Goal: Task Accomplishment & Management: Use online tool/utility

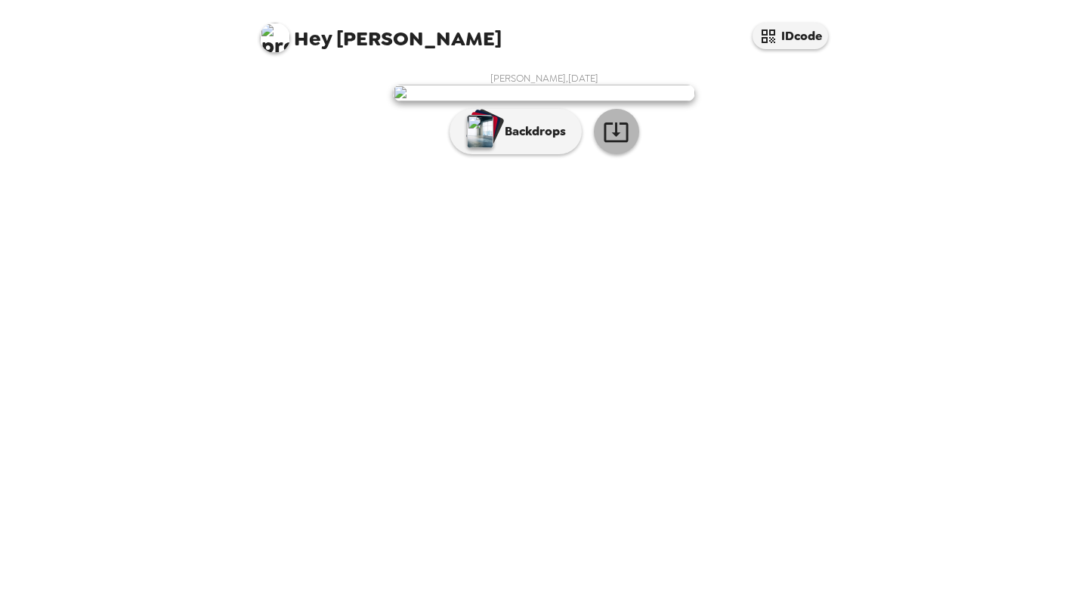
click at [613, 145] on icon "button" at bounding box center [616, 132] width 26 height 26
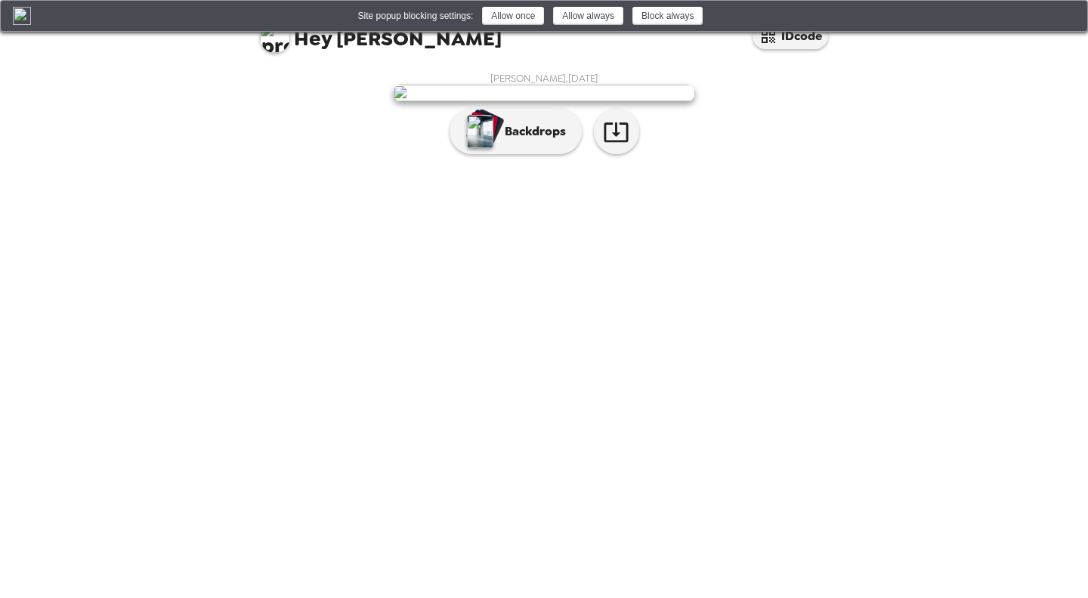
click at [594, 9] on button "Allow always" at bounding box center [588, 16] width 70 height 18
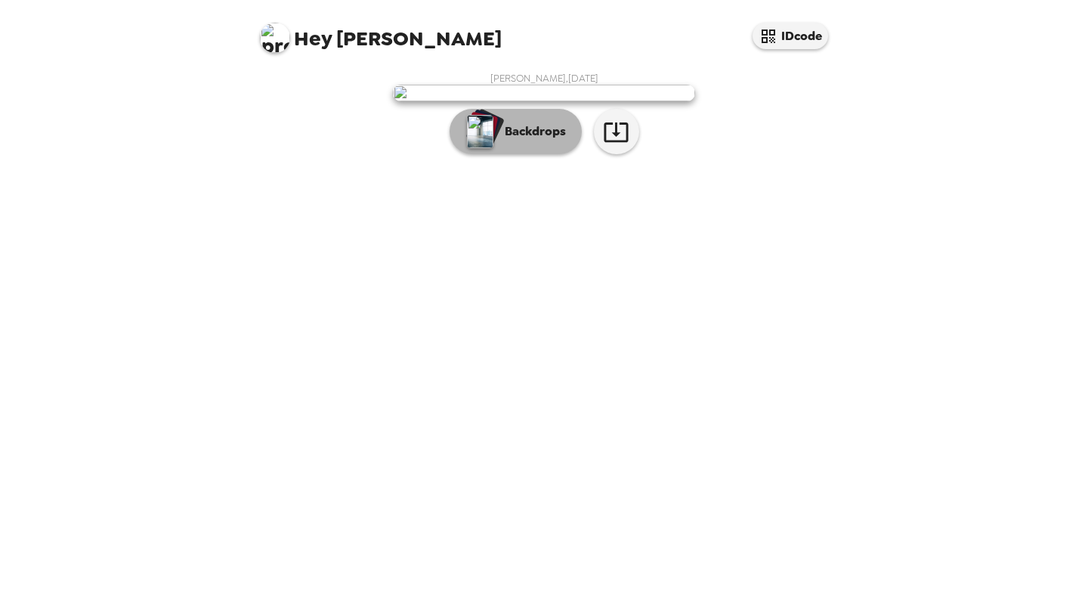
click at [526, 141] on p "Backdrops" at bounding box center [531, 131] width 69 height 18
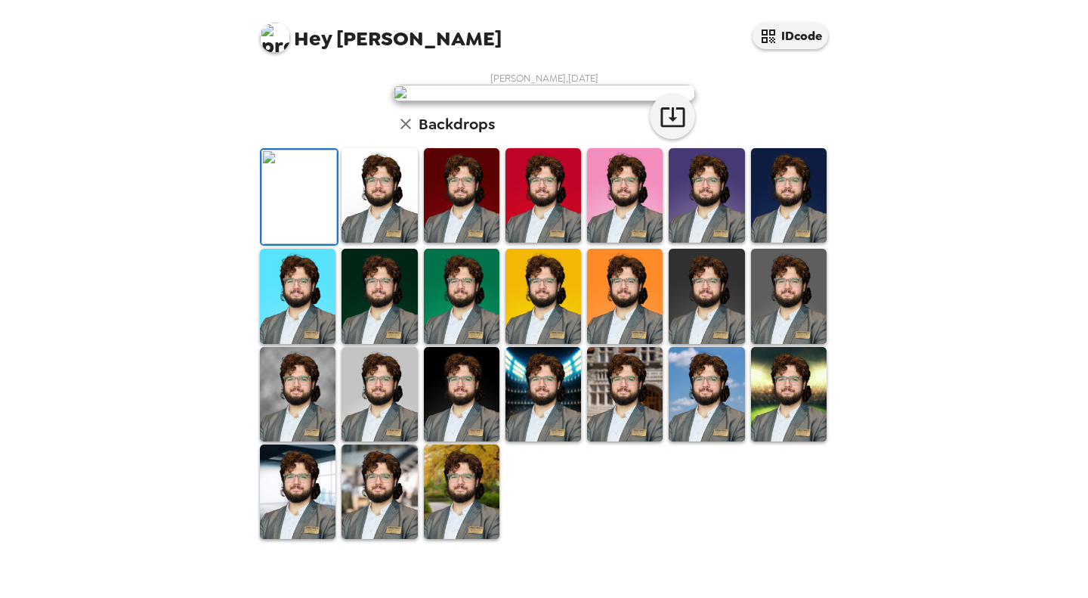
scroll to position [291, 0]
click at [376, 243] on img at bounding box center [380, 195] width 76 height 94
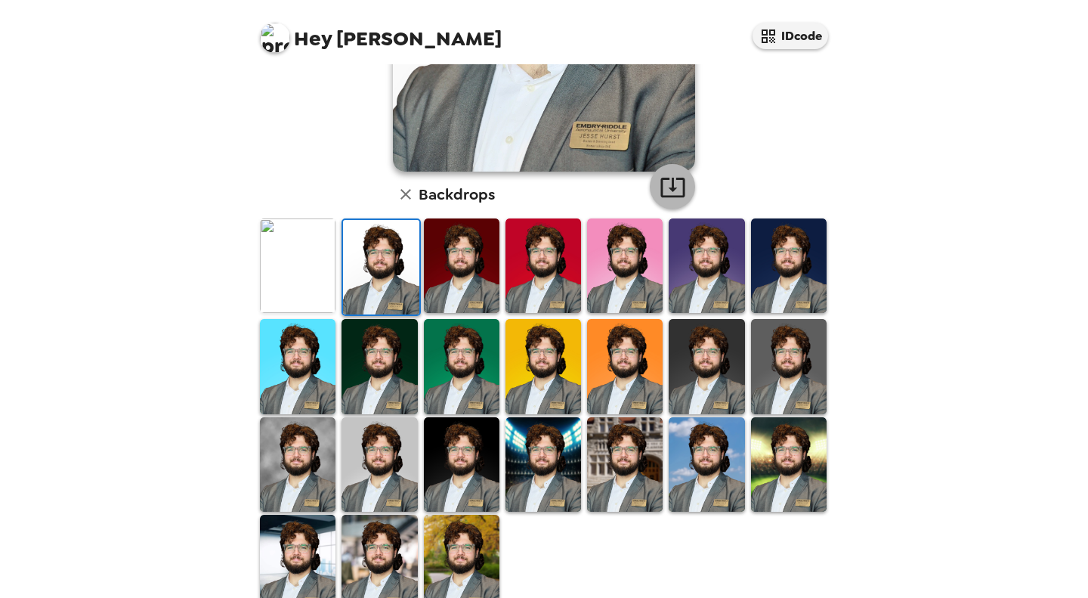
click at [669, 190] on icon "button" at bounding box center [673, 187] width 26 height 26
click at [751, 363] on img at bounding box center [789, 366] width 76 height 94
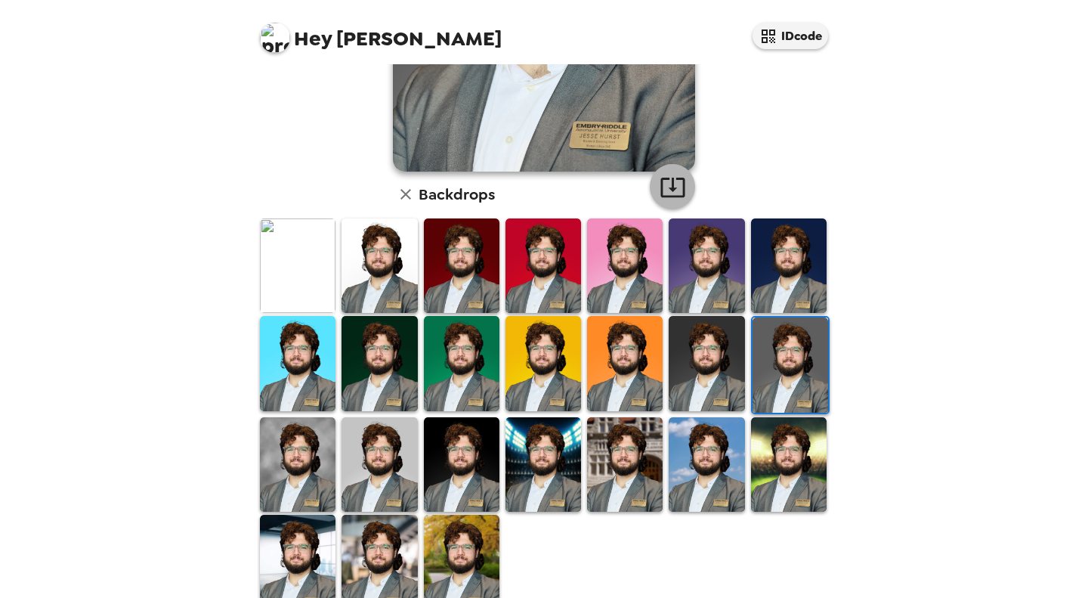
click at [676, 190] on icon "button" at bounding box center [673, 187] width 26 height 26
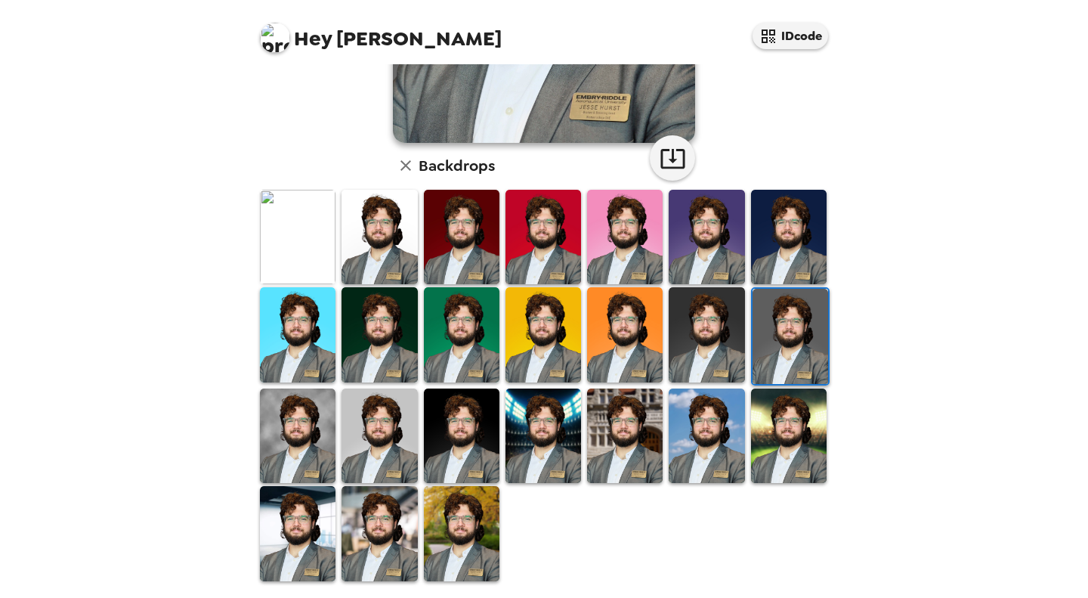
click at [330, 447] on img at bounding box center [298, 435] width 76 height 94
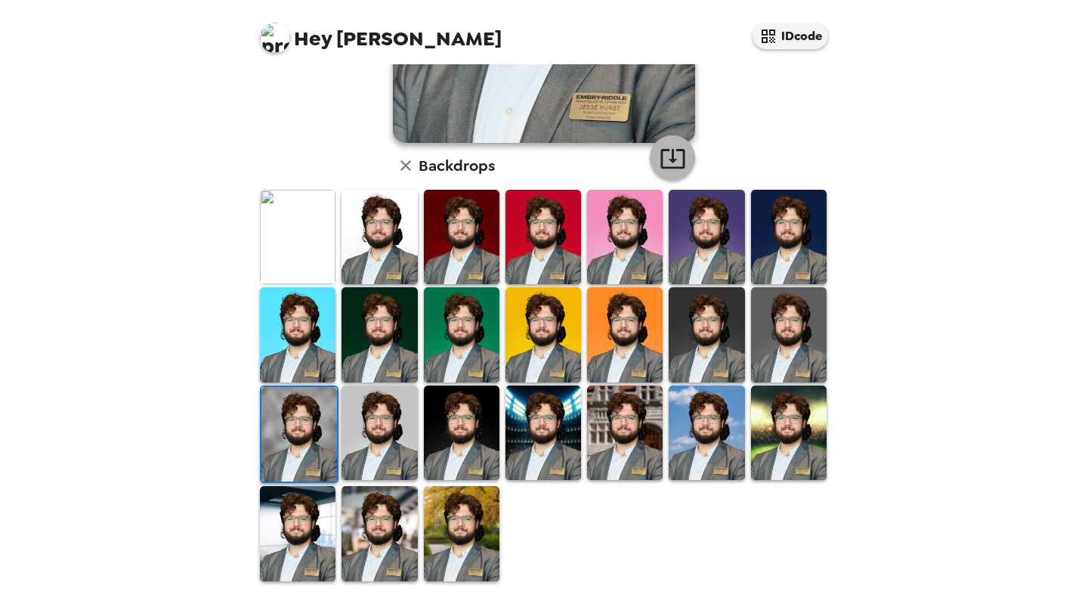
click at [663, 145] on icon "button" at bounding box center [673, 158] width 26 height 26
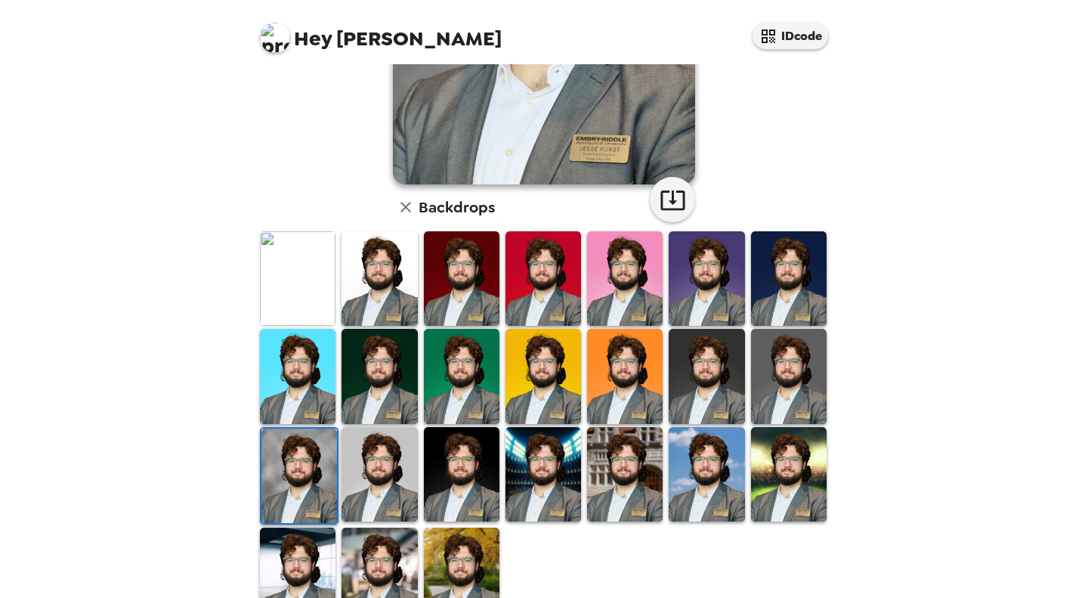
scroll to position [277, 0]
click at [769, 298] on img at bounding box center [789, 279] width 76 height 94
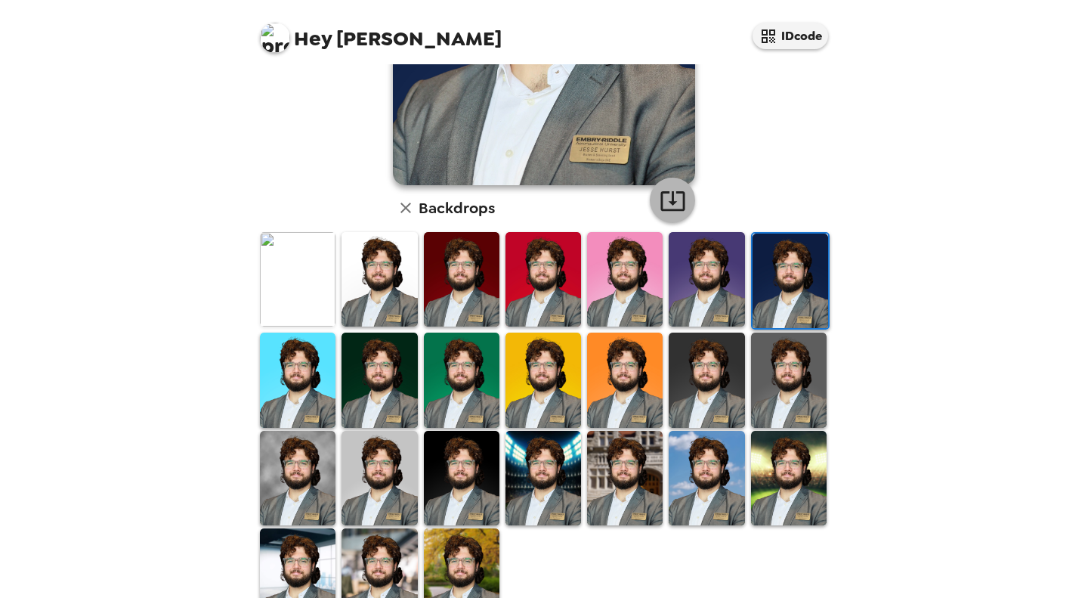
click at [662, 196] on icon "button" at bounding box center [673, 200] width 26 height 26
click at [998, 101] on div "Hey Jesse IDcode Jesse Hurst , 10-07-2025 Backdrops" at bounding box center [544, 299] width 1088 height 598
